Goal: Transaction & Acquisition: Purchase product/service

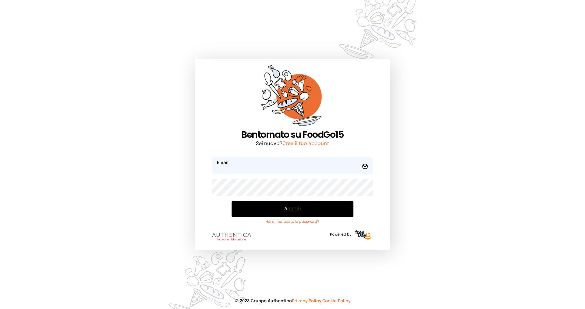
type input "**********"
click at [295, 208] on button "Accedi" at bounding box center [293, 209] width 122 height 16
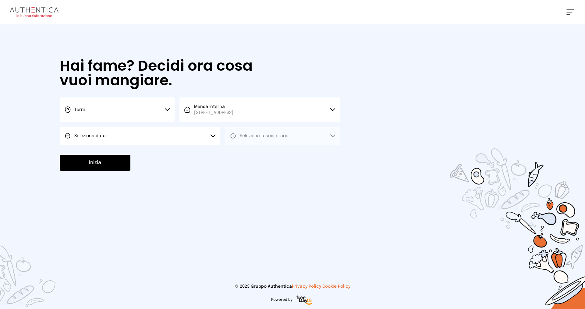
click at [121, 137] on button "Seleziona data" at bounding box center [140, 136] width 161 height 18
click at [104, 149] on li "[DATE], [DATE]" at bounding box center [140, 153] width 161 height 16
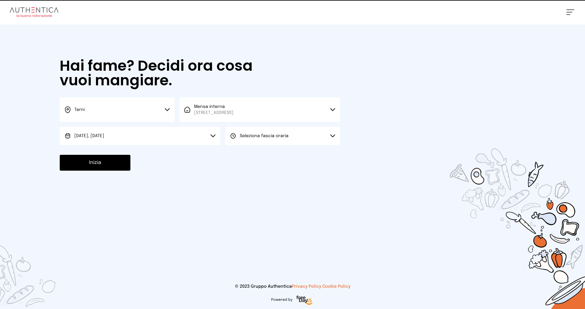
click at [279, 138] on span "Seleziona fascia oraria" at bounding box center [264, 136] width 49 height 6
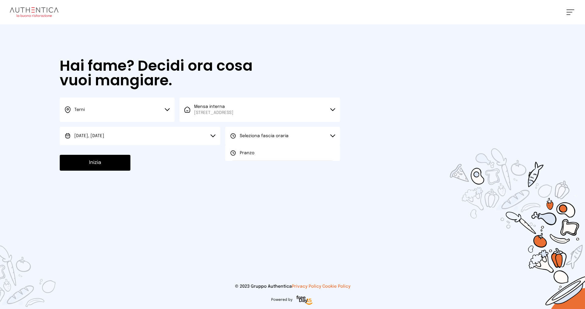
click at [252, 157] on li "Pranzo" at bounding box center [282, 153] width 115 height 16
click at [84, 166] on button "Inizia" at bounding box center [95, 163] width 71 height 16
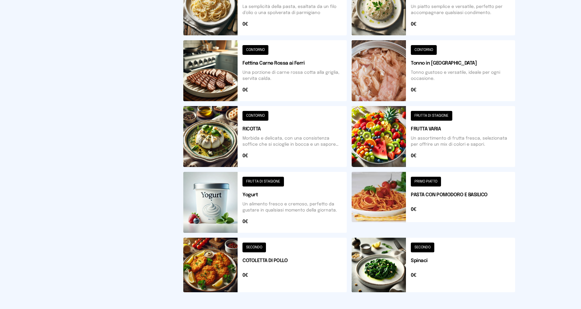
scroll to position [183, 0]
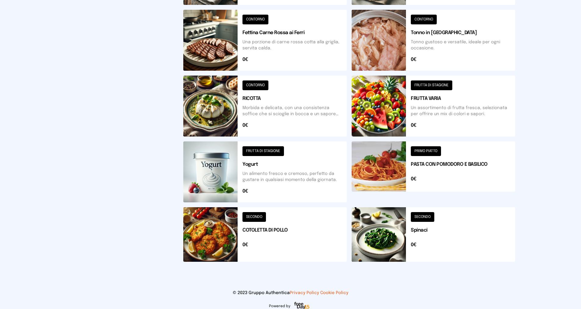
click at [293, 101] on button at bounding box center [264, 106] width 163 height 61
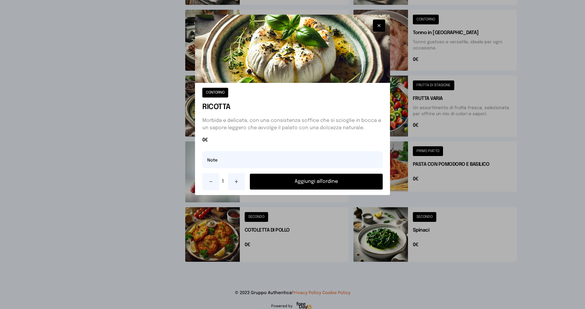
click at [334, 184] on button "Aggiungi all'ordine" at bounding box center [316, 182] width 133 height 16
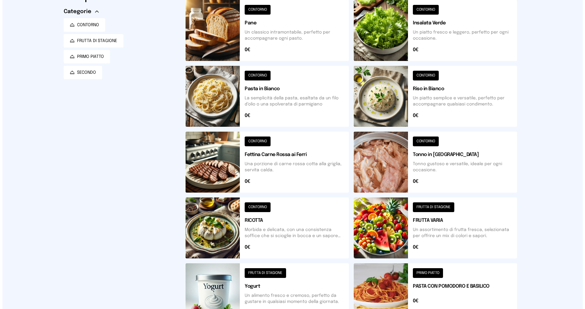
scroll to position [0, 0]
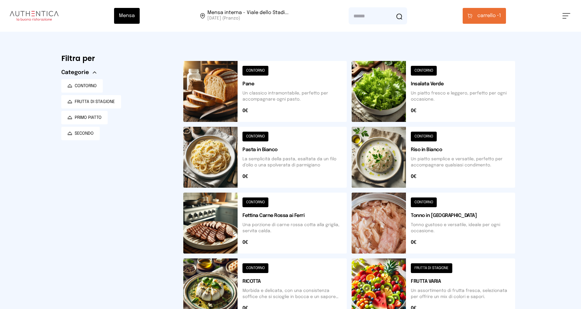
click at [480, 17] on span "carrello •" at bounding box center [488, 15] width 22 height 7
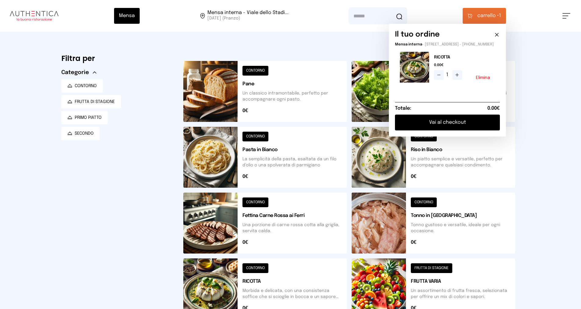
click at [440, 129] on button "Vai al checkout" at bounding box center [447, 123] width 105 height 16
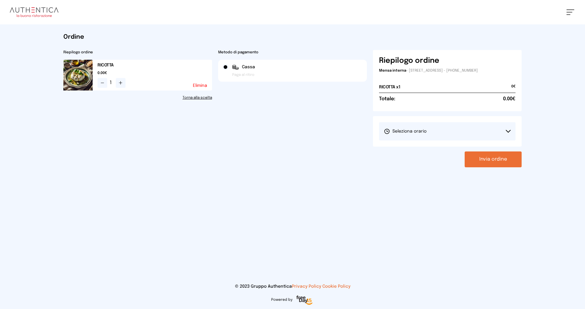
click at [431, 130] on button "Seleziona orario" at bounding box center [447, 131] width 137 height 18
click at [402, 148] on span "1° Turno (13:00 - 15:00)" at bounding box center [407, 148] width 46 height 6
click at [498, 162] on button "Invia ordine" at bounding box center [493, 160] width 57 height 16
